Goal: Use online tool/utility: Utilize a website feature to perform a specific function

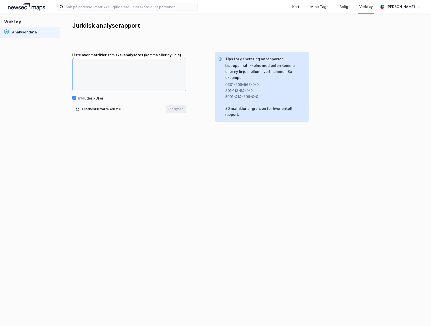
click at [96, 62] on textarea at bounding box center [129, 74] width 113 height 33
click at [77, 62] on textarea at bounding box center [129, 74] width 113 height 33
paste textarea "5501-200-1694-0-0 5501-200-2347-0-0 5501-200-2287-0-0 5501-200-2305-0-0 5501-11…"
type textarea "5501-200-1694-0-0 5501-200-2347-0-0 5501-200-2287-0-0 5501-200-2305-0-0 5501-11…"
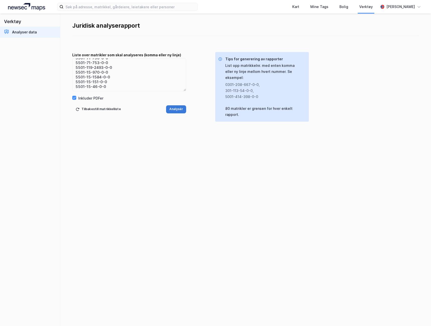
click at [174, 108] on button "Analysér" at bounding box center [176, 109] width 20 height 8
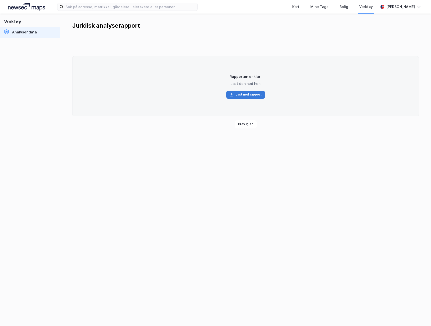
click at [242, 94] on button "Last ned rapport" at bounding box center [245, 95] width 39 height 8
